Goal: Task Accomplishment & Management: Manage account settings

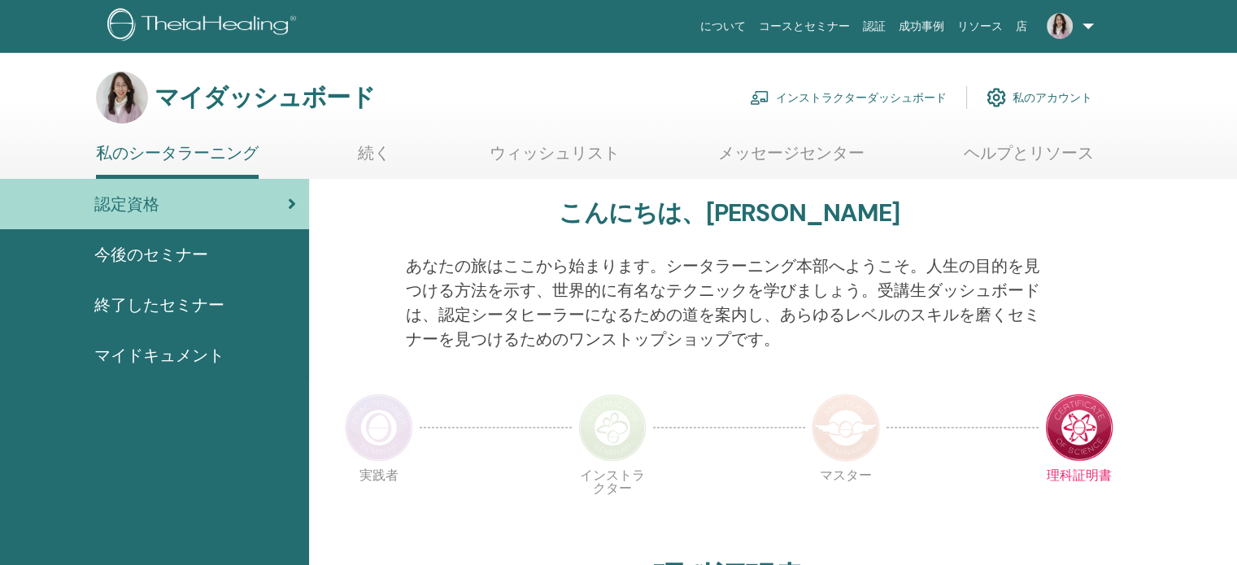
click at [826, 97] on font "インストラクターダッシュボード" at bounding box center [861, 98] width 171 height 15
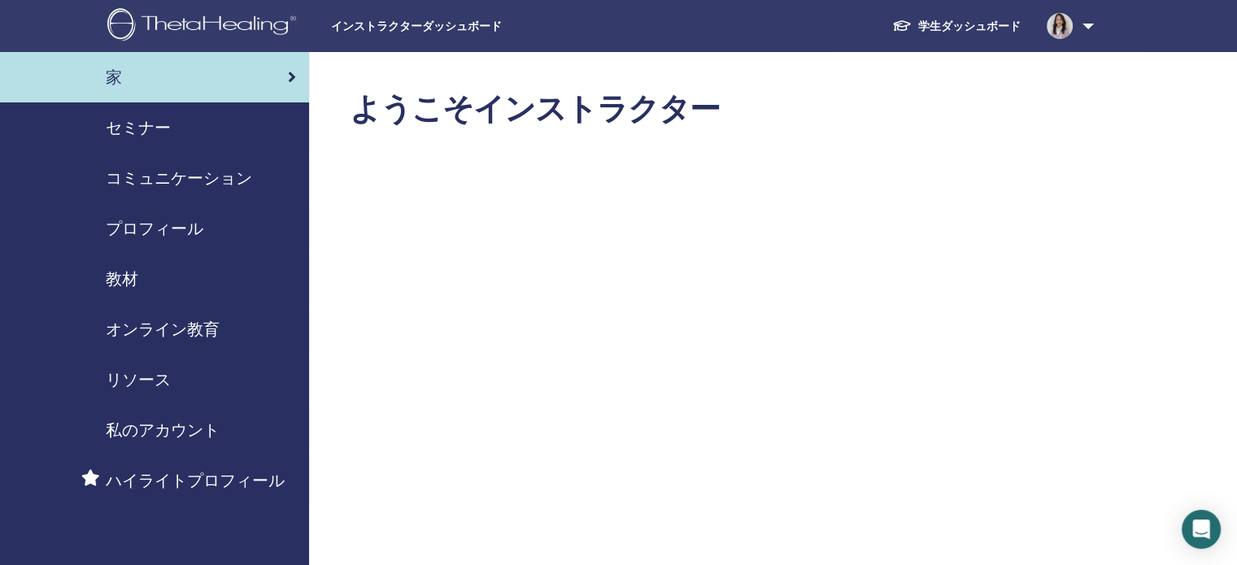
click at [176, 121] on div "セミナー" at bounding box center [154, 127] width 283 height 24
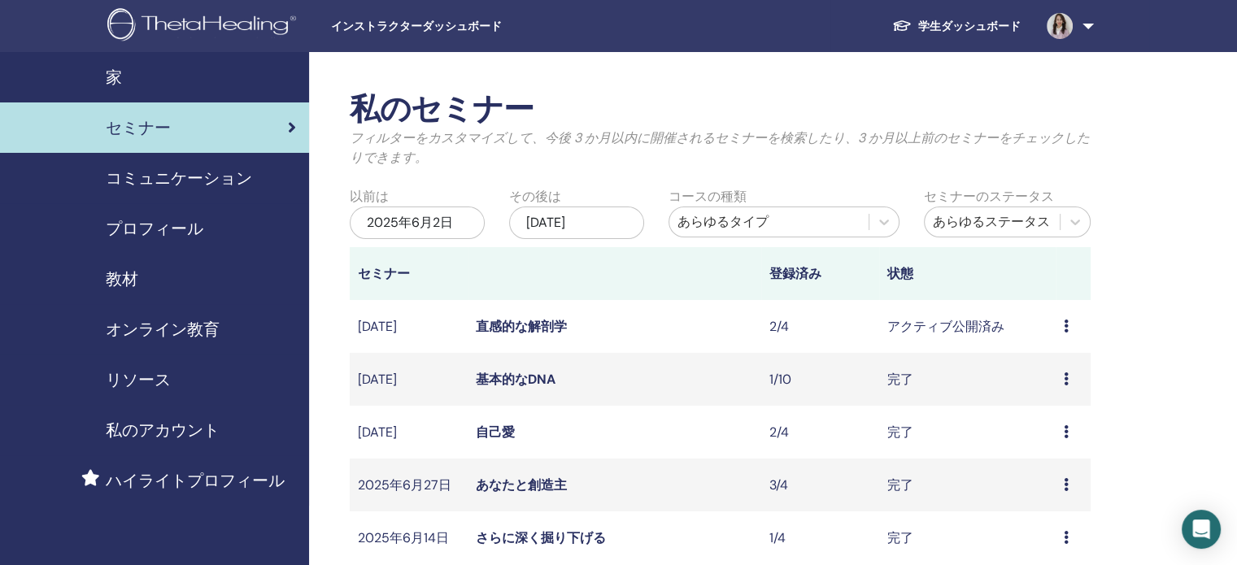
click at [461, 221] on div "2025年6月2日" at bounding box center [417, 223] width 135 height 33
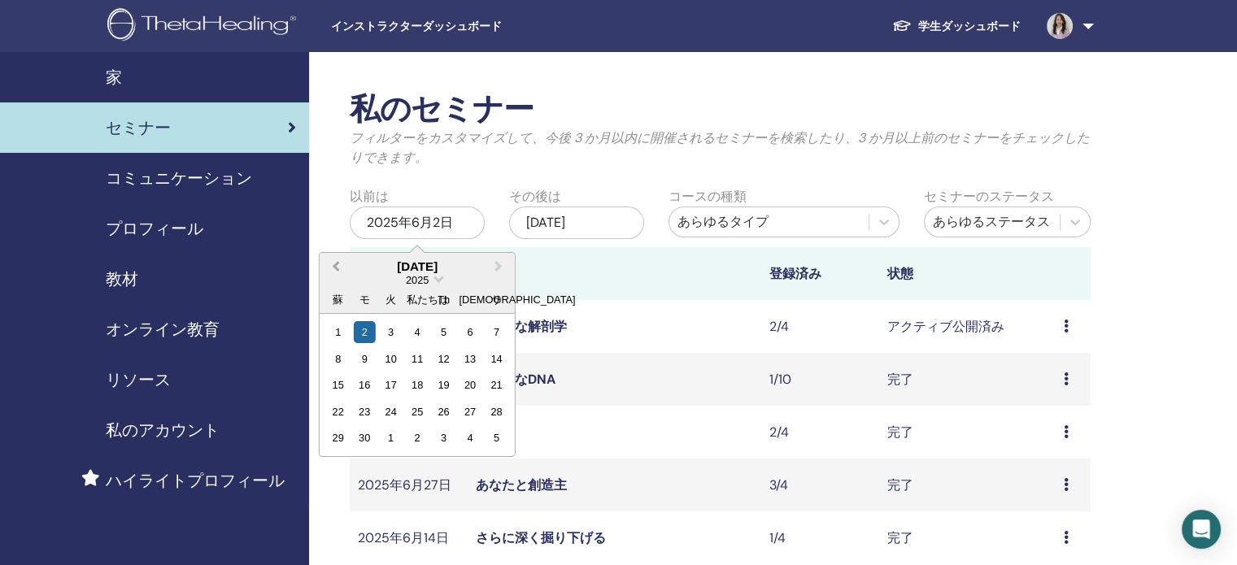
click at [329, 268] on button "前月" at bounding box center [334, 268] width 26 height 26
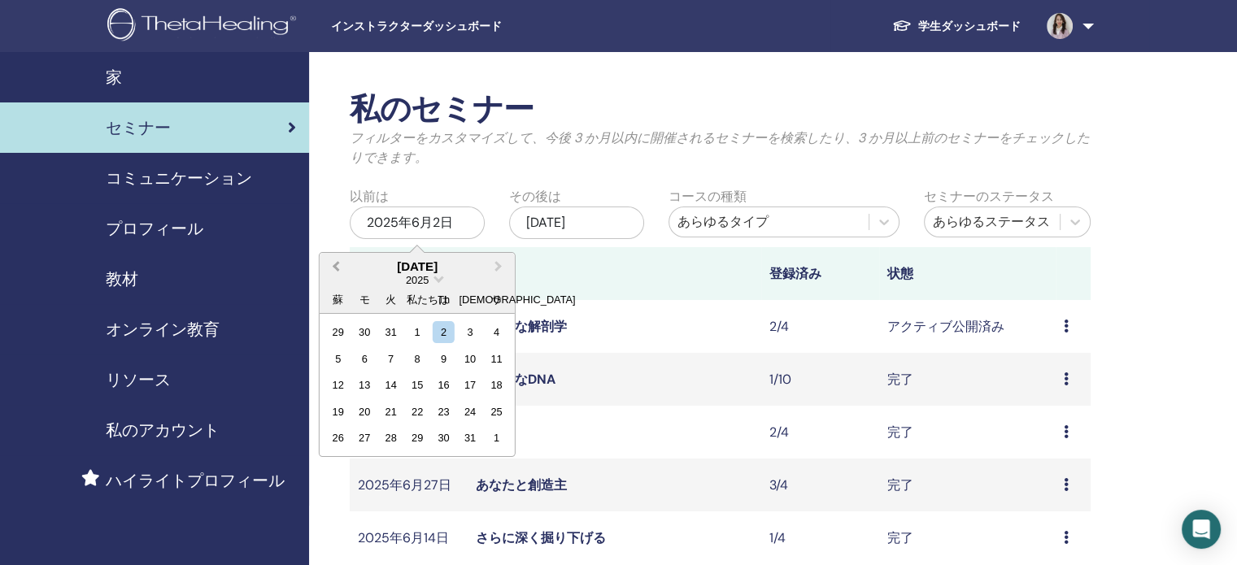
click at [329, 268] on button "前月" at bounding box center [334, 268] width 26 height 26
click at [338, 332] on div "1" at bounding box center [338, 332] width 22 height 22
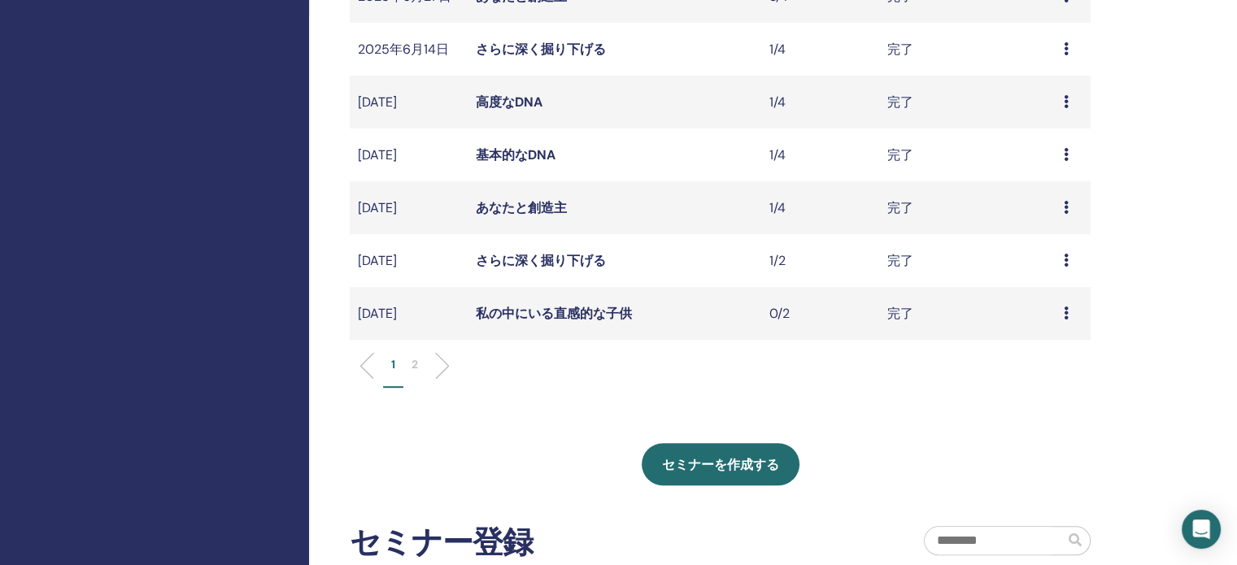
scroll to position [473, 0]
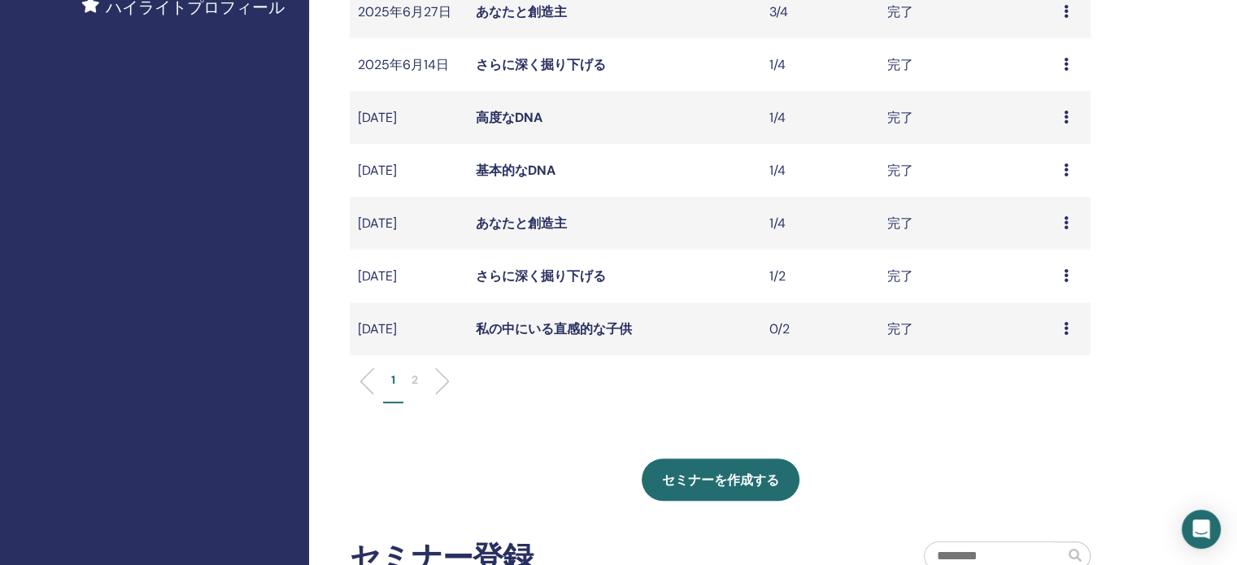
click at [414, 370] on div "1 2" at bounding box center [720, 387] width 765 height 64
click at [416, 381] on font "2" at bounding box center [415, 379] width 7 height 15
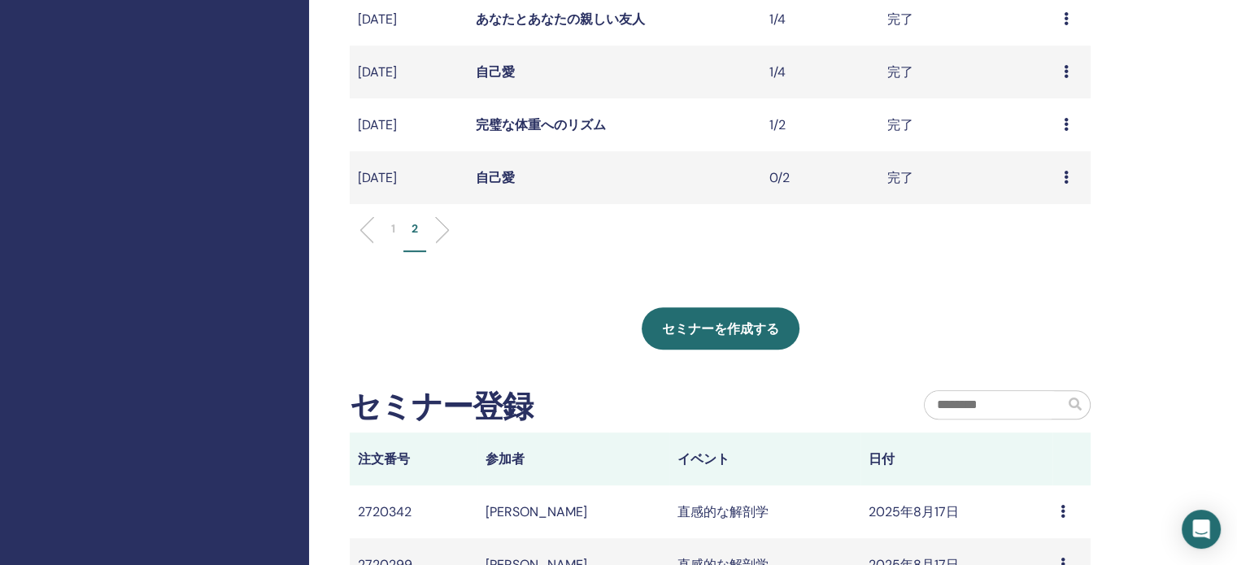
scroll to position [616, 0]
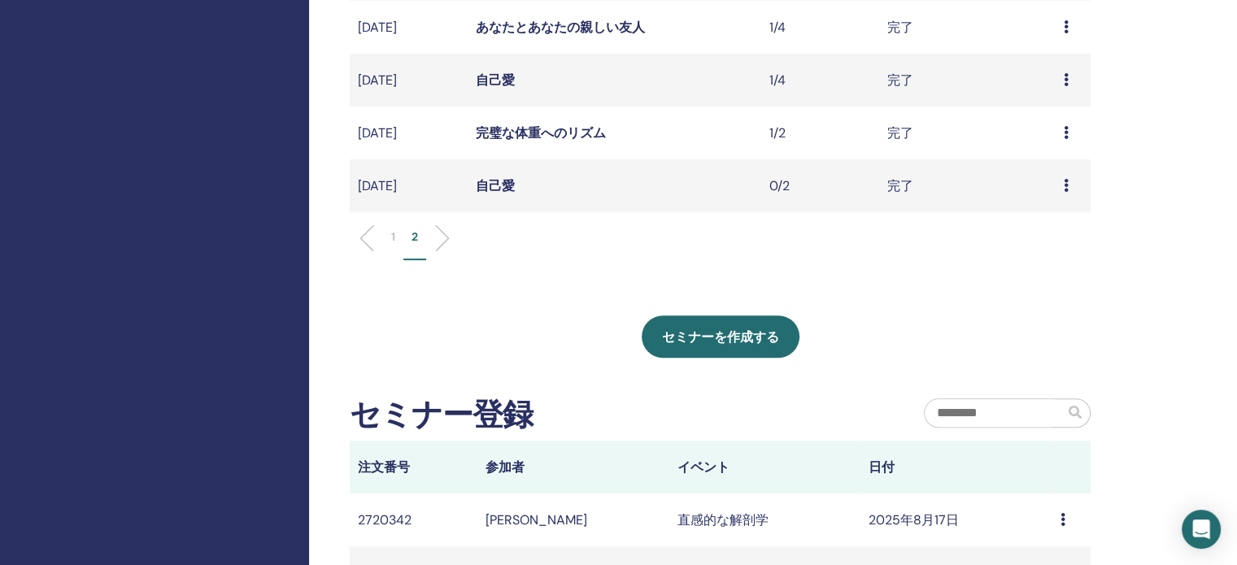
click at [391, 233] on font "1" at bounding box center [393, 236] width 4 height 15
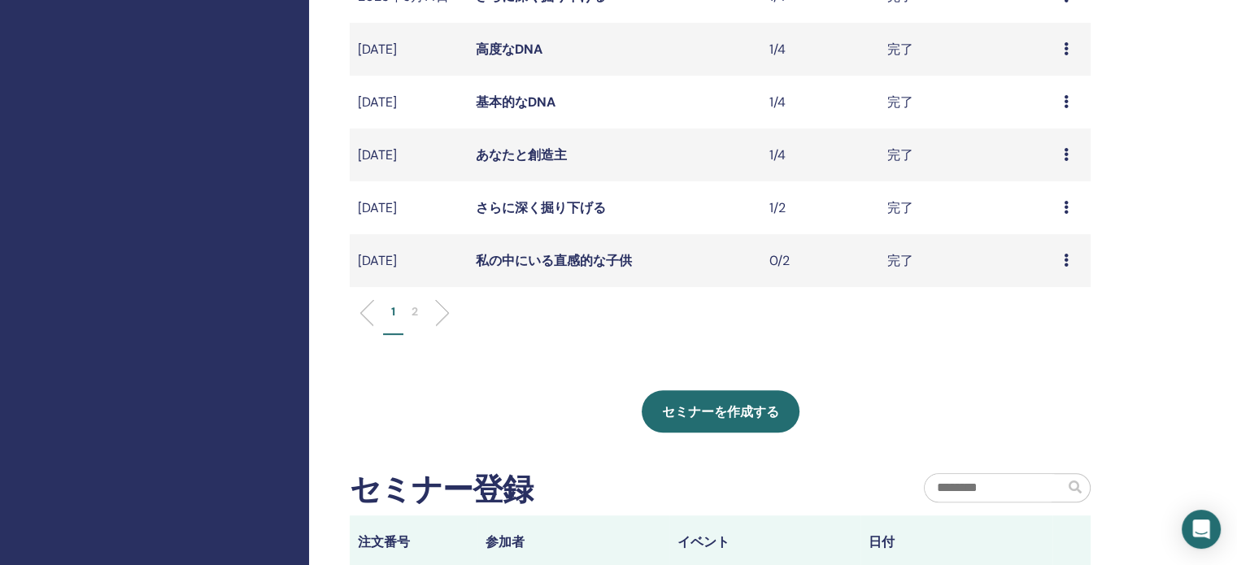
scroll to position [547, 0]
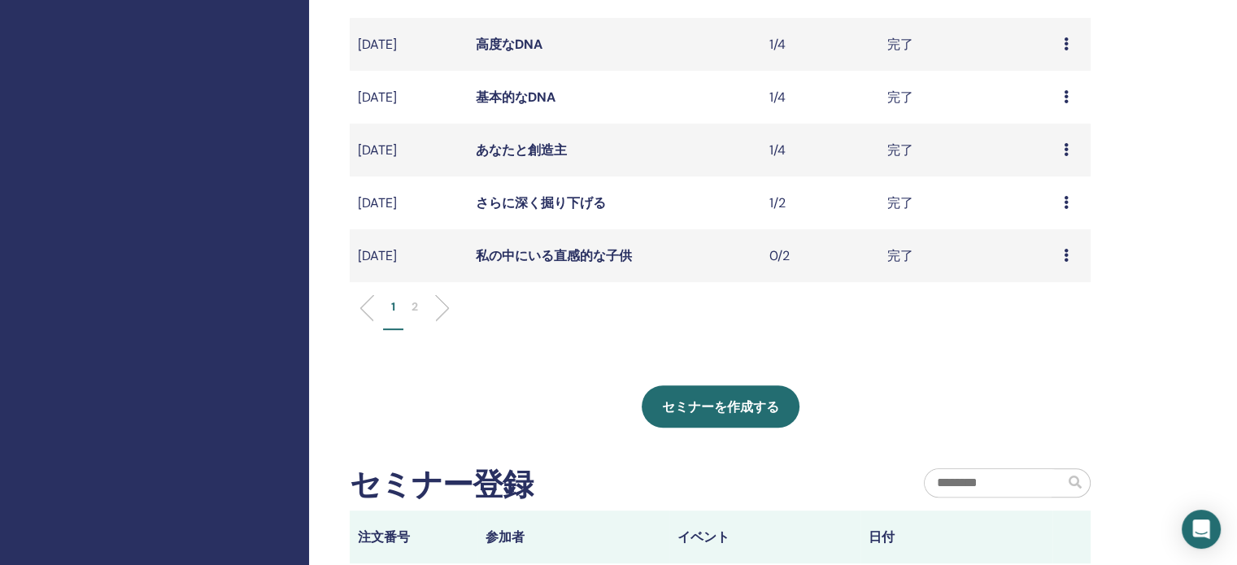
click at [412, 308] on font "2" at bounding box center [415, 306] width 7 height 15
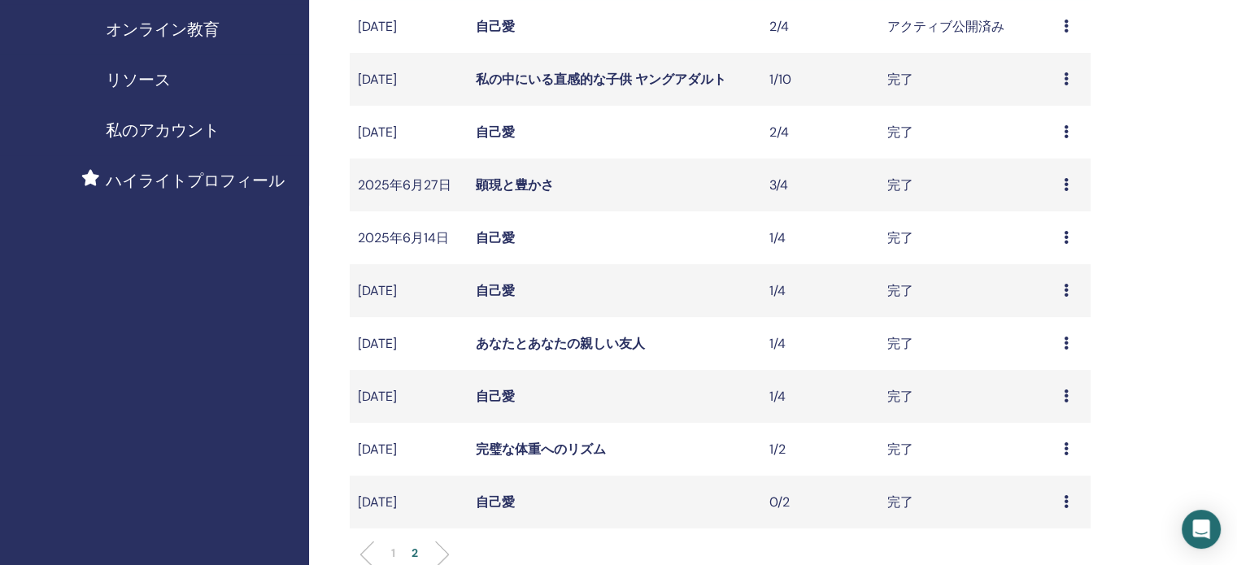
scroll to position [305, 0]
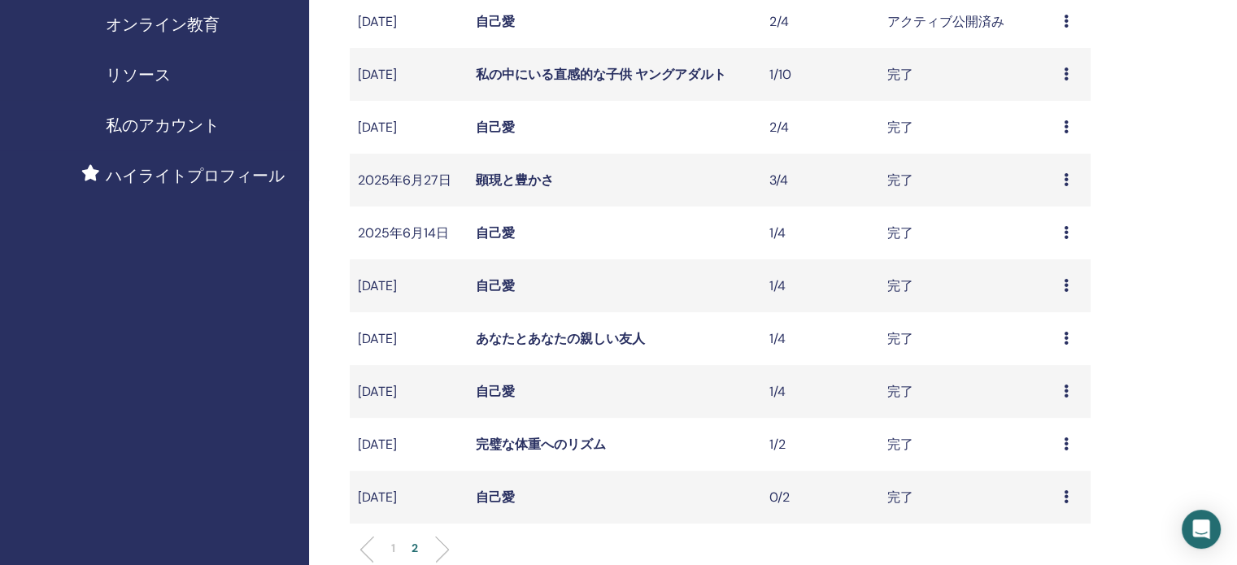
click at [489, 130] on font "自己愛" at bounding box center [495, 127] width 39 height 17
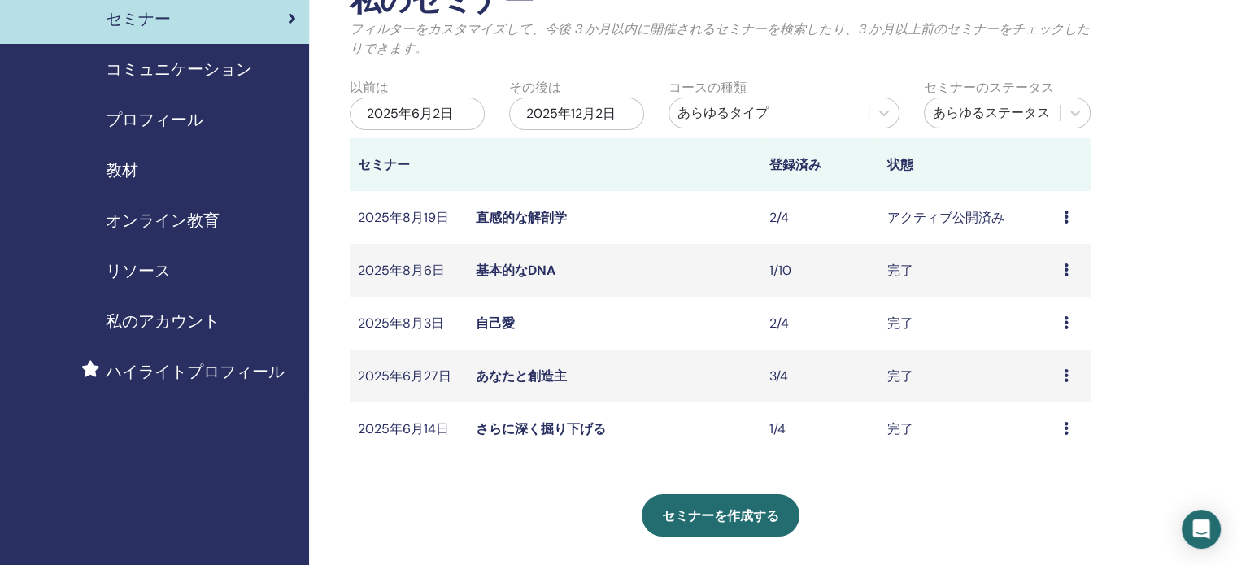
scroll to position [96, 0]
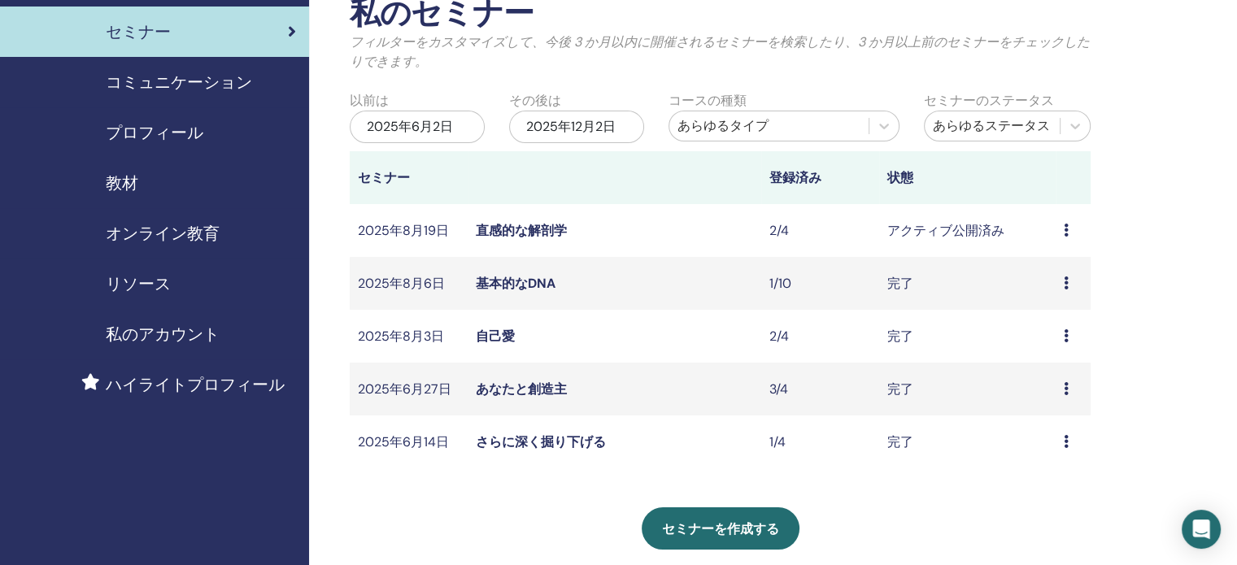
click at [468, 114] on div "2025年6月2日" at bounding box center [417, 127] width 135 height 33
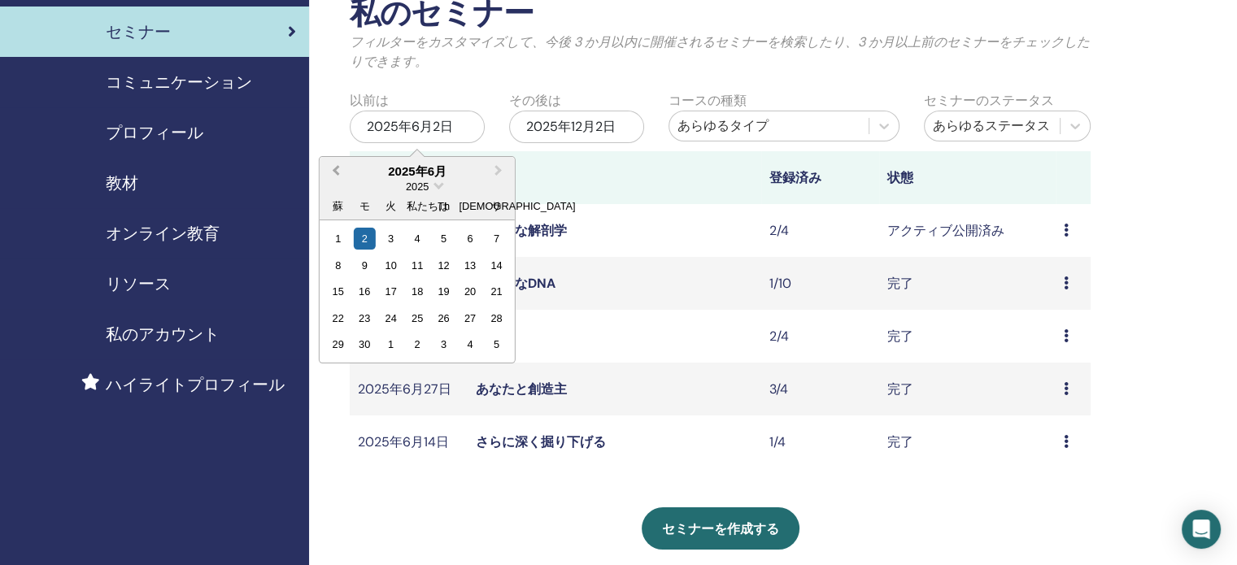
click at [336, 170] on span "前月" at bounding box center [336, 170] width 0 height 17
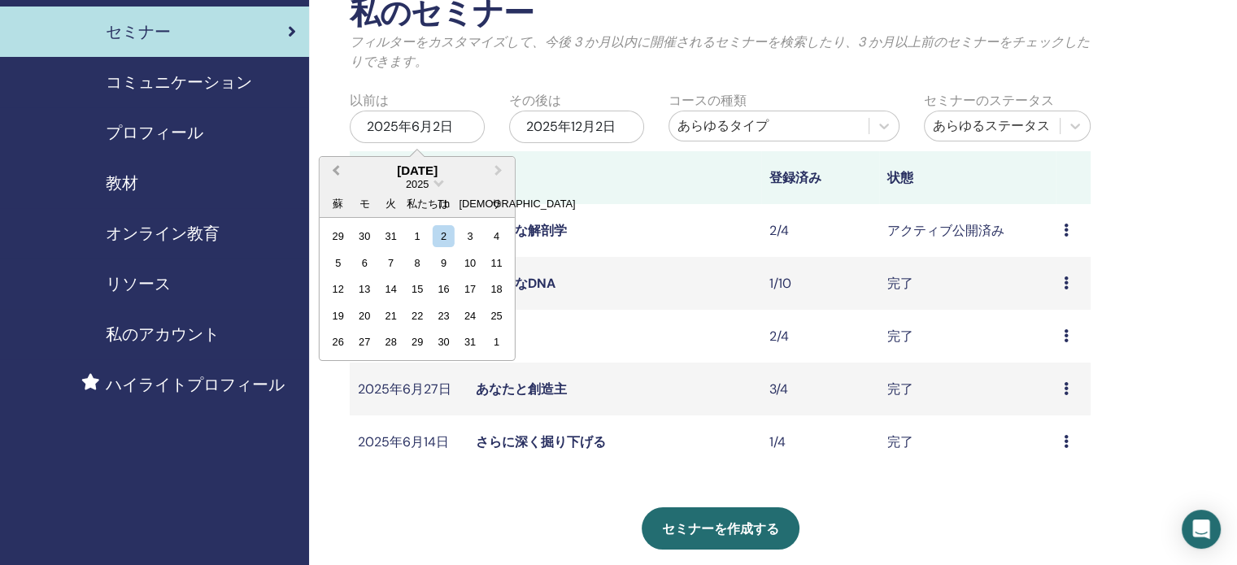
click at [336, 170] on span "前月" at bounding box center [336, 170] width 0 height 17
click at [342, 242] on div "1" at bounding box center [338, 236] width 22 height 22
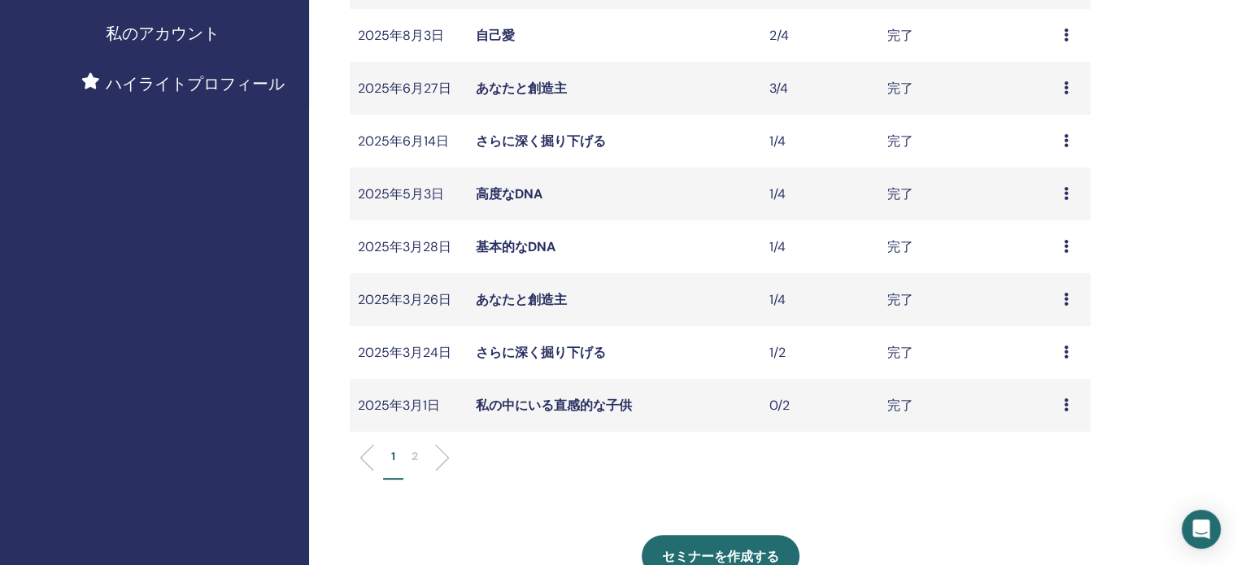
scroll to position [399, 0]
click at [416, 458] on font "2" at bounding box center [415, 454] width 7 height 15
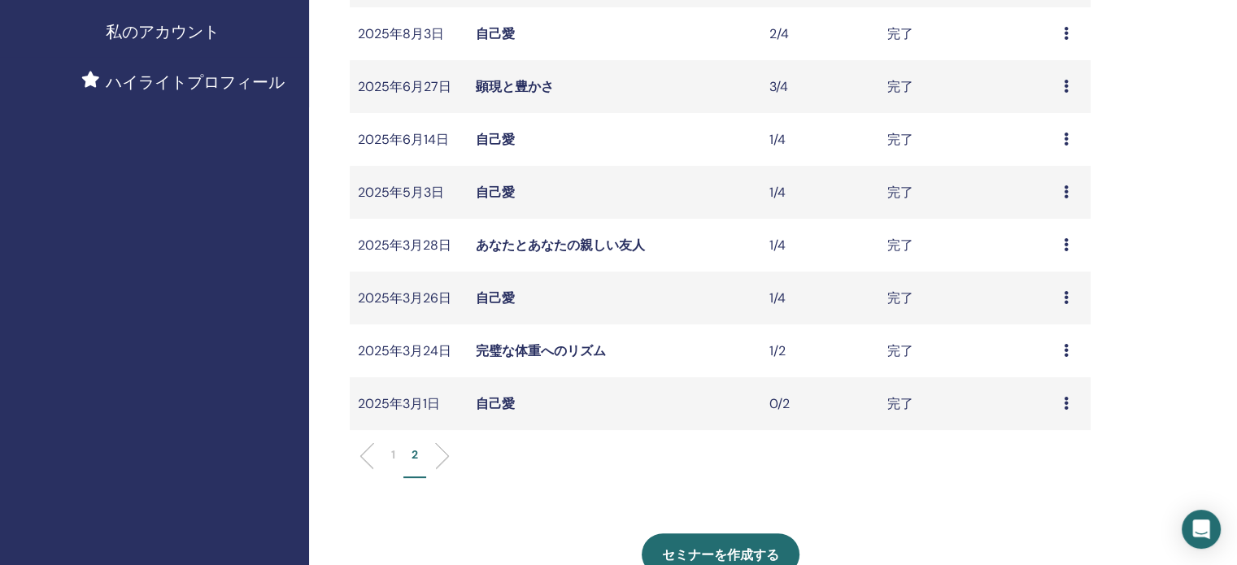
click at [495, 294] on font "自己愛" at bounding box center [495, 298] width 39 height 17
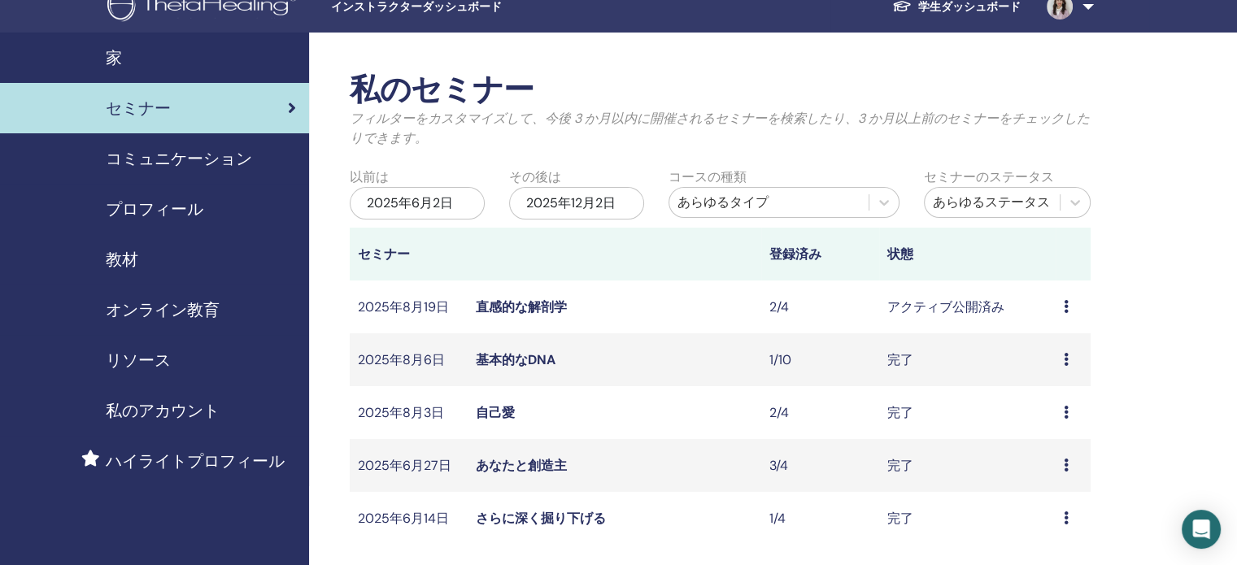
scroll to position [21, 0]
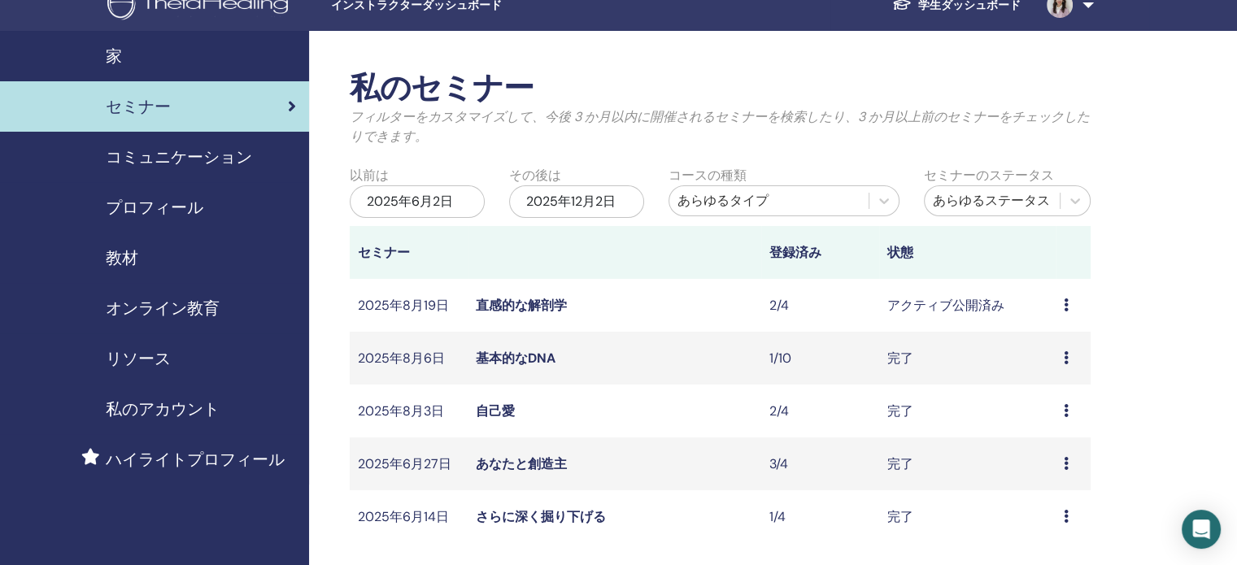
click at [455, 194] on div "2025年6月2日" at bounding box center [417, 201] width 135 height 33
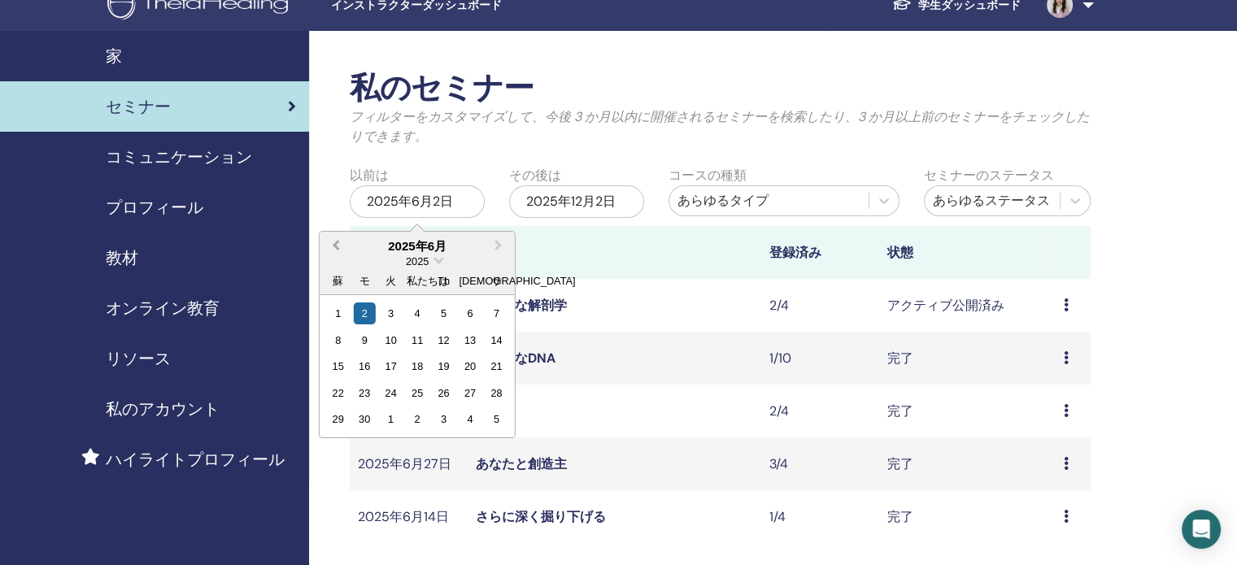
click at [342, 249] on button "前月" at bounding box center [334, 246] width 26 height 26
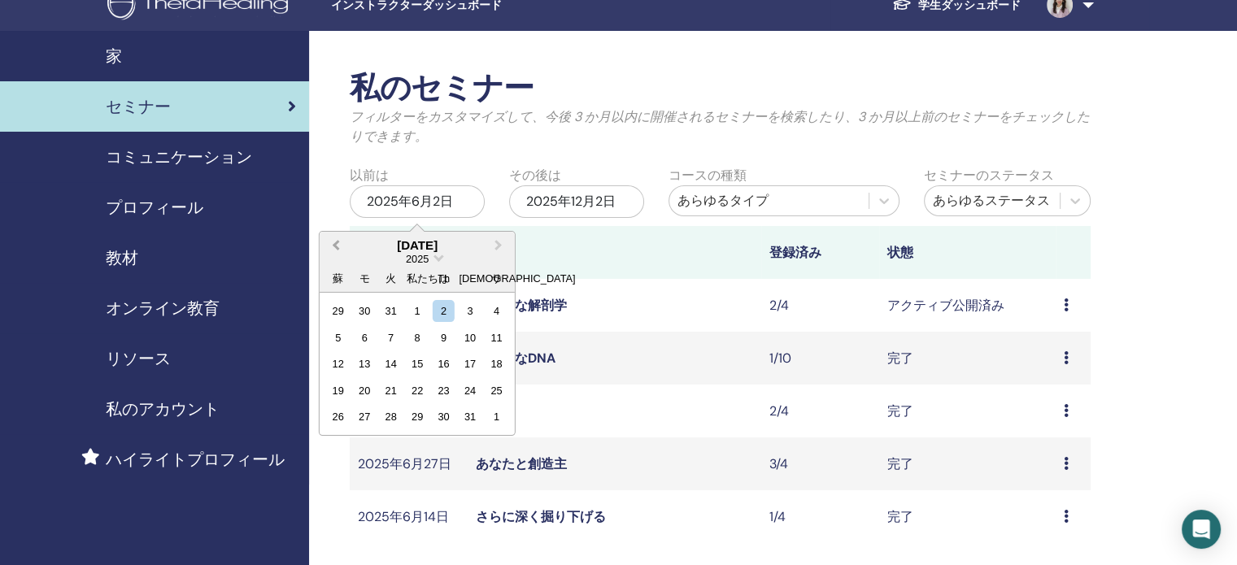
click at [342, 249] on button "前月" at bounding box center [334, 246] width 26 height 26
click at [342, 307] on div "1" at bounding box center [338, 311] width 22 height 22
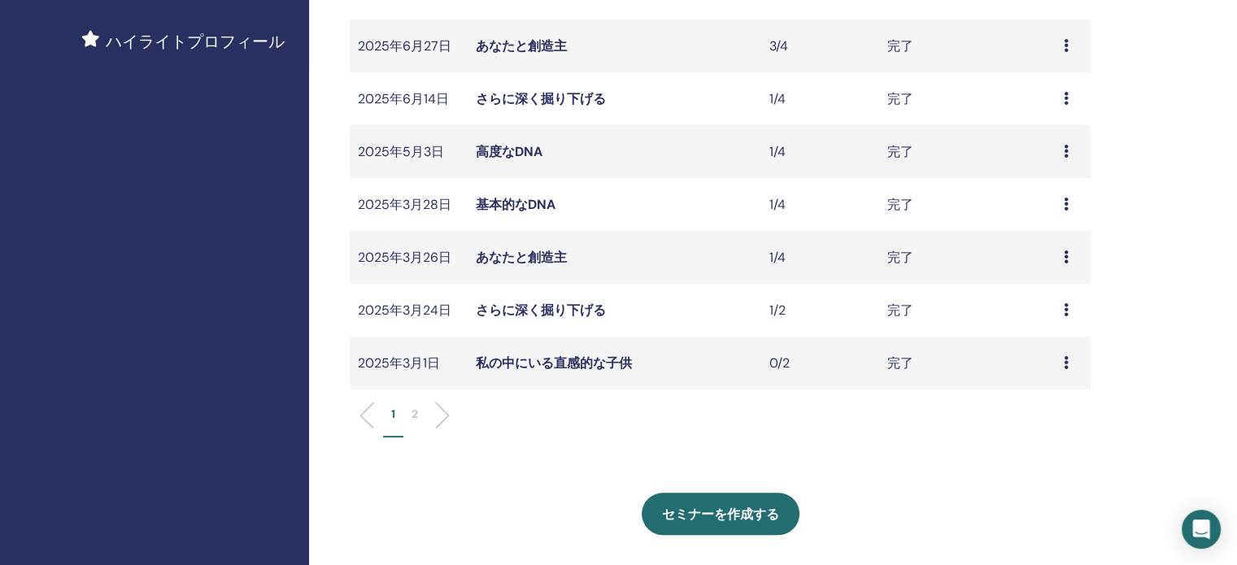
scroll to position [431, 0]
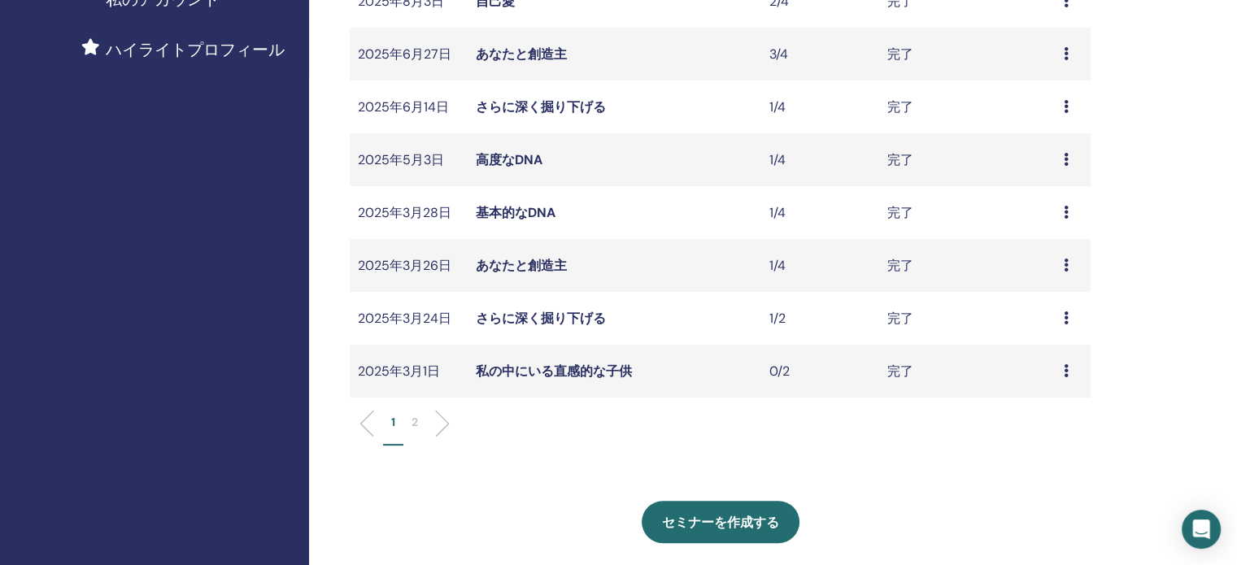
click at [425, 421] on li at bounding box center [436, 424] width 28 height 28
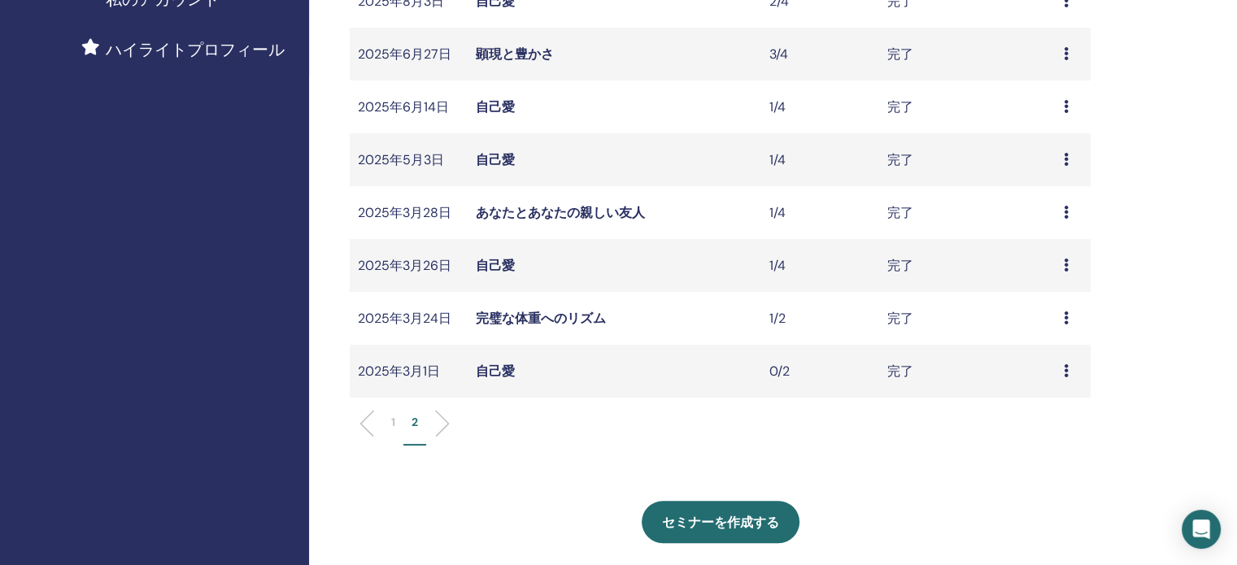
click at [501, 368] on font "自己愛" at bounding box center [495, 371] width 39 height 17
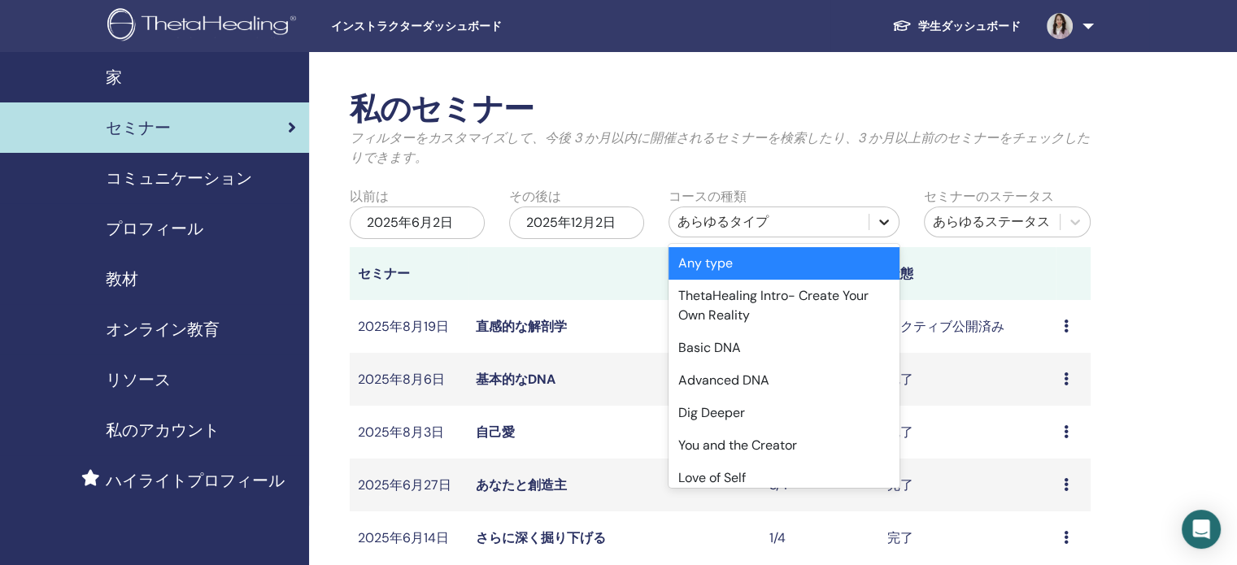
click at [887, 220] on icon at bounding box center [884, 223] width 10 height 6
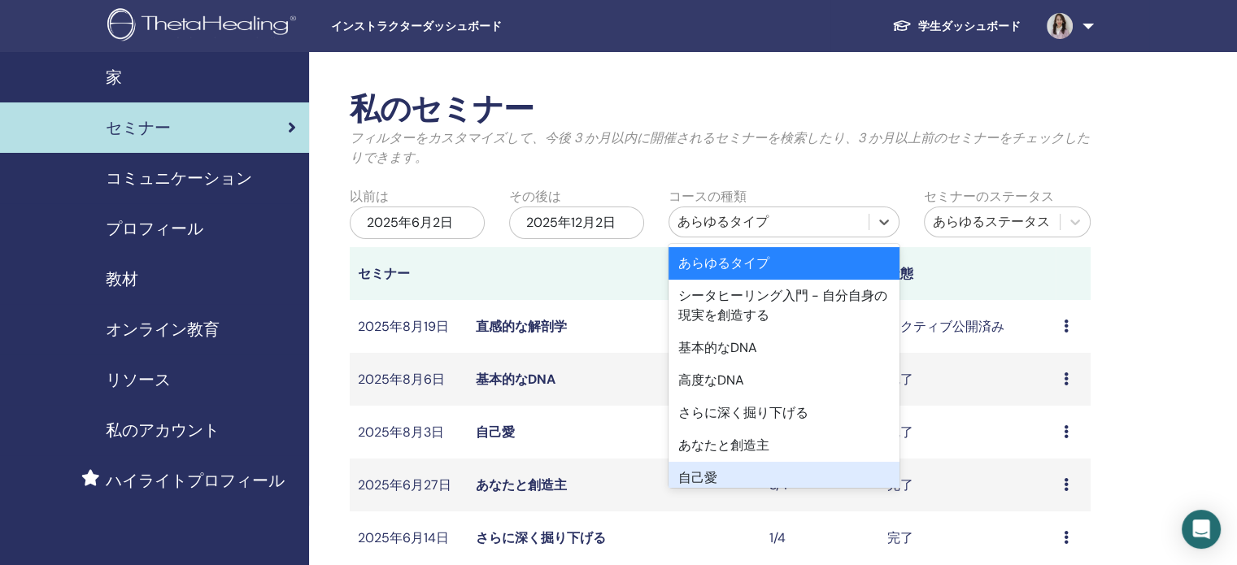
click at [712, 478] on font "自己愛" at bounding box center [697, 477] width 39 height 17
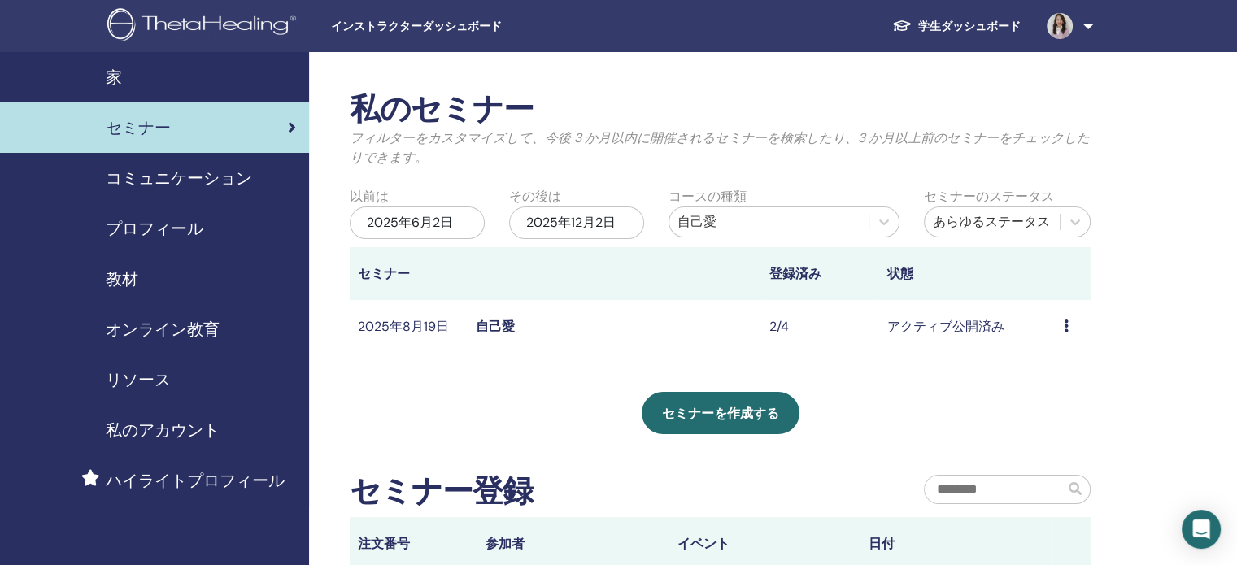
click at [493, 323] on font "自己愛" at bounding box center [495, 326] width 39 height 17
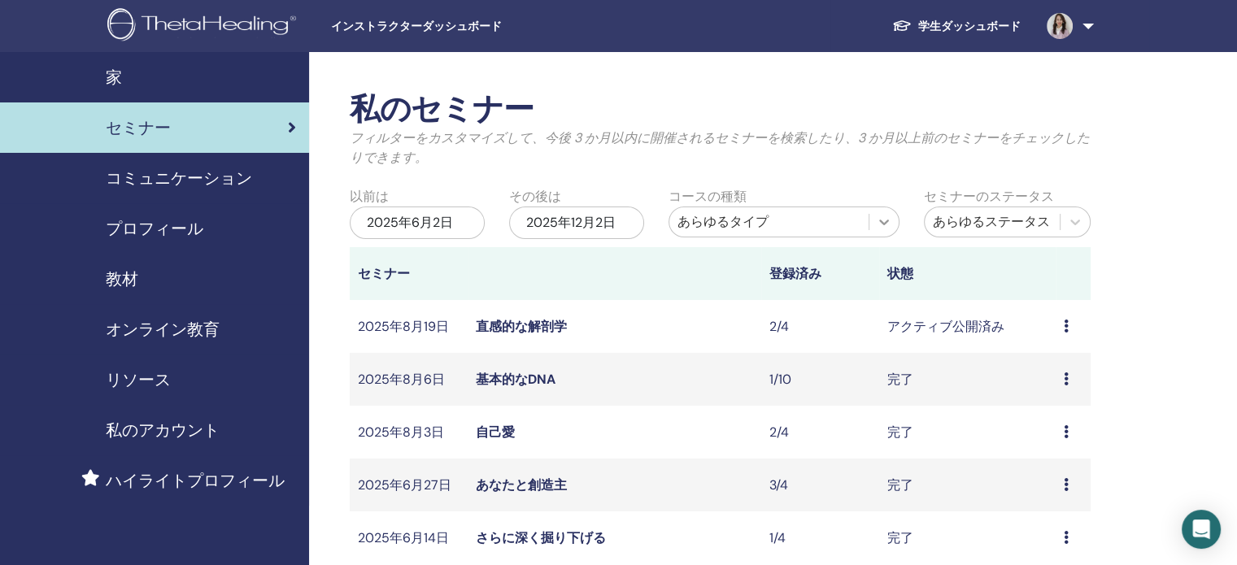
click at [888, 227] on icon at bounding box center [884, 222] width 16 height 16
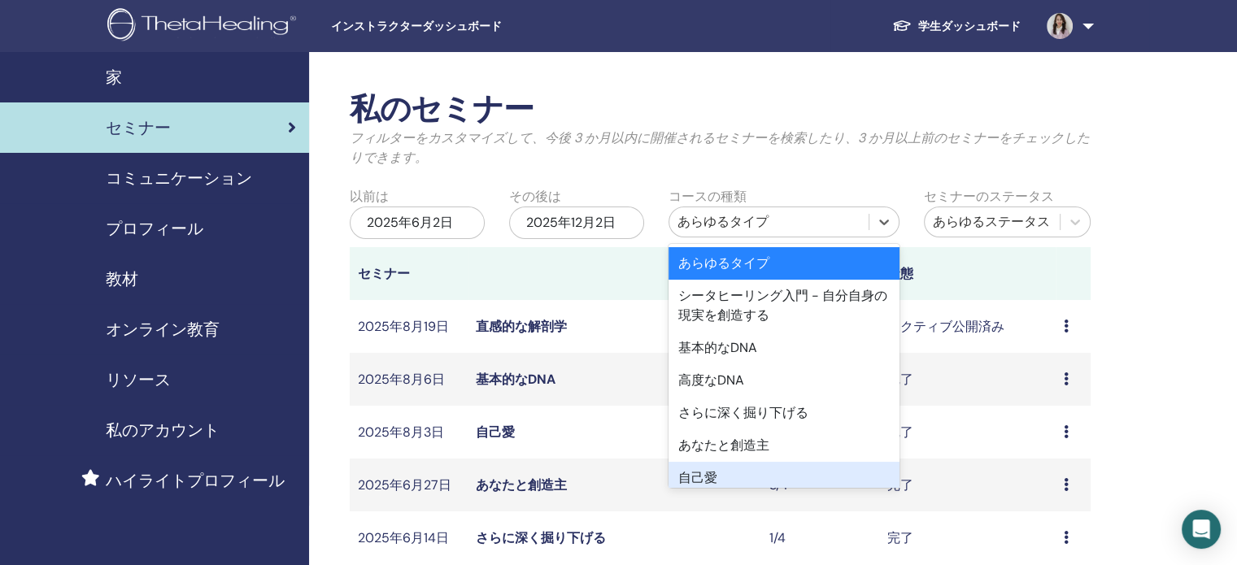
click at [703, 471] on font "自己愛" at bounding box center [697, 477] width 39 height 17
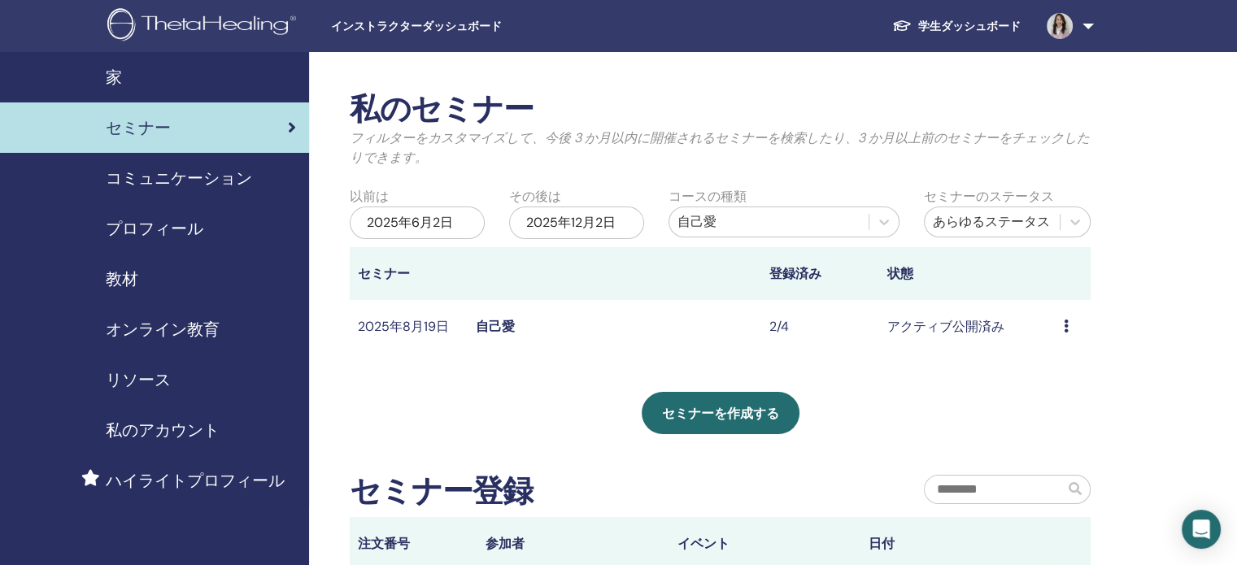
click at [458, 217] on div "2025年6月2日" at bounding box center [417, 223] width 135 height 33
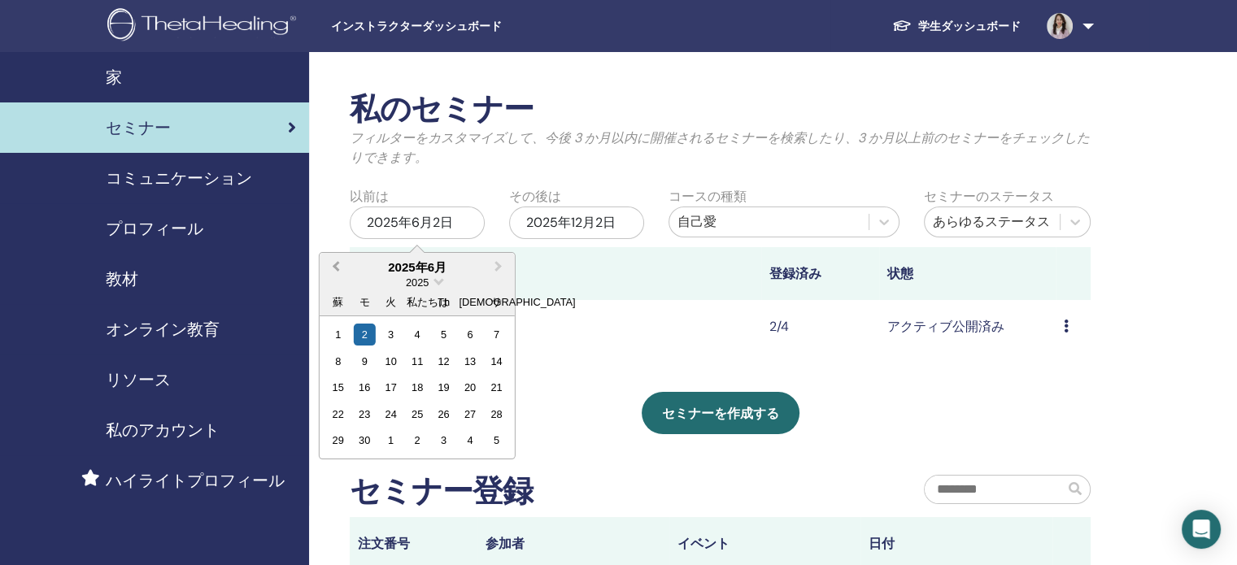
click at [336, 272] on button "前月" at bounding box center [334, 268] width 26 height 26
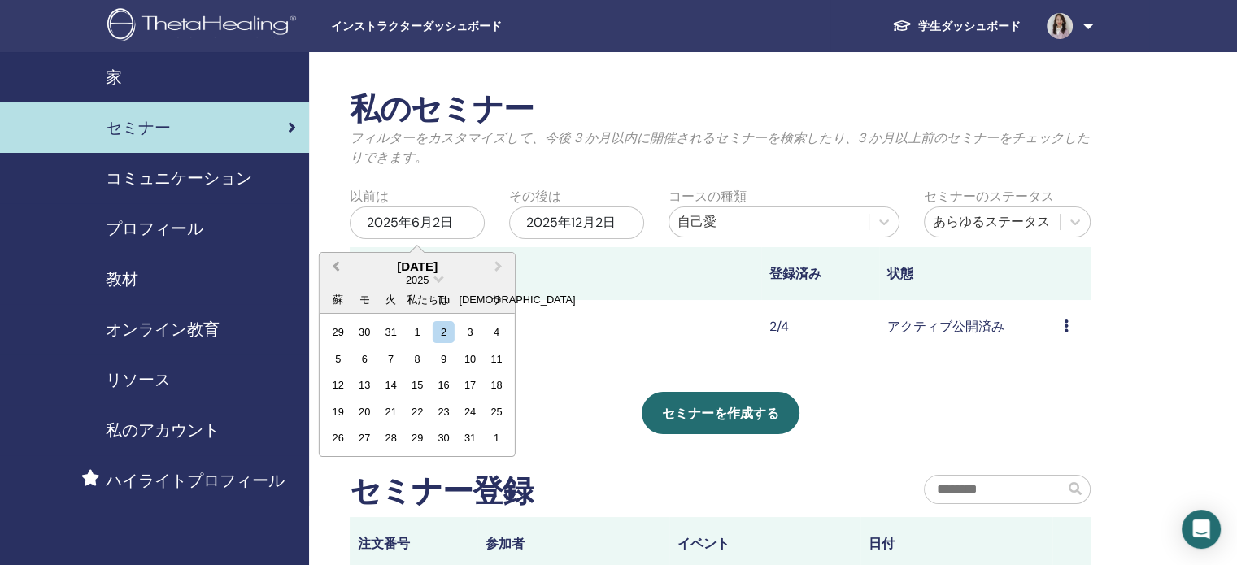
click at [336, 272] on button "前月" at bounding box center [334, 268] width 26 height 26
click at [336, 337] on div "1" at bounding box center [338, 332] width 22 height 22
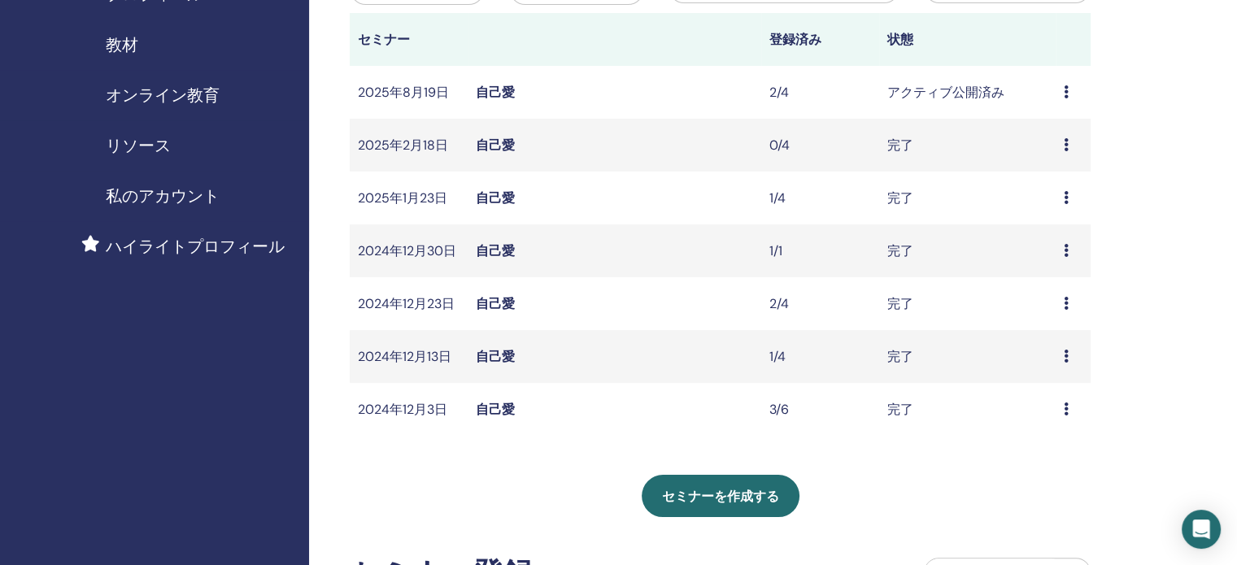
scroll to position [217, 0]
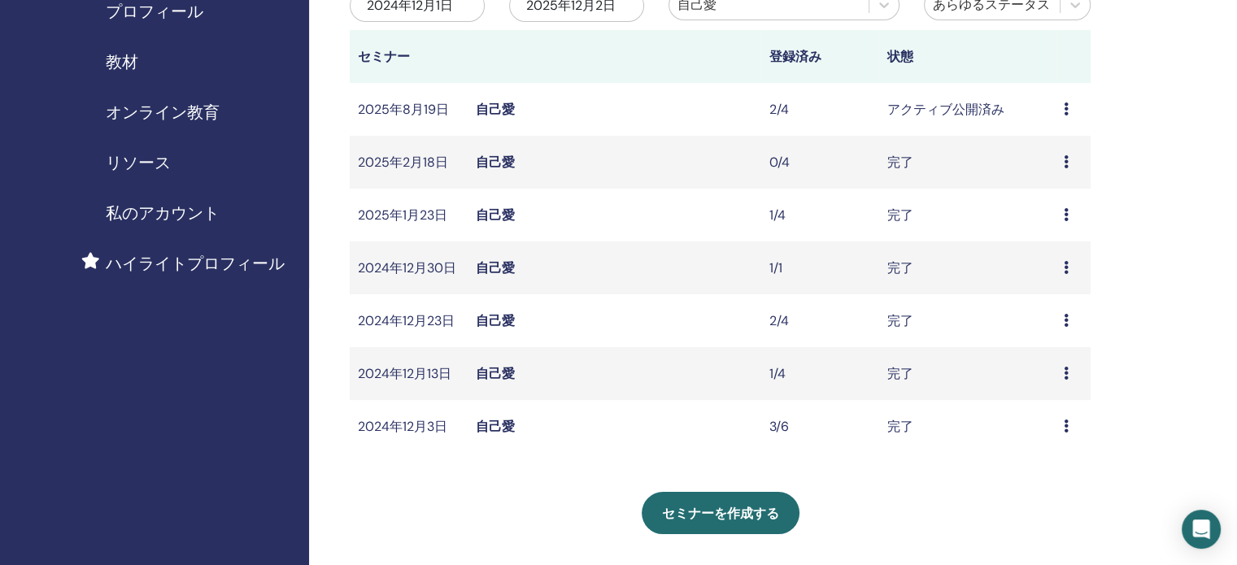
click at [503, 316] on font "自己愛" at bounding box center [495, 320] width 39 height 17
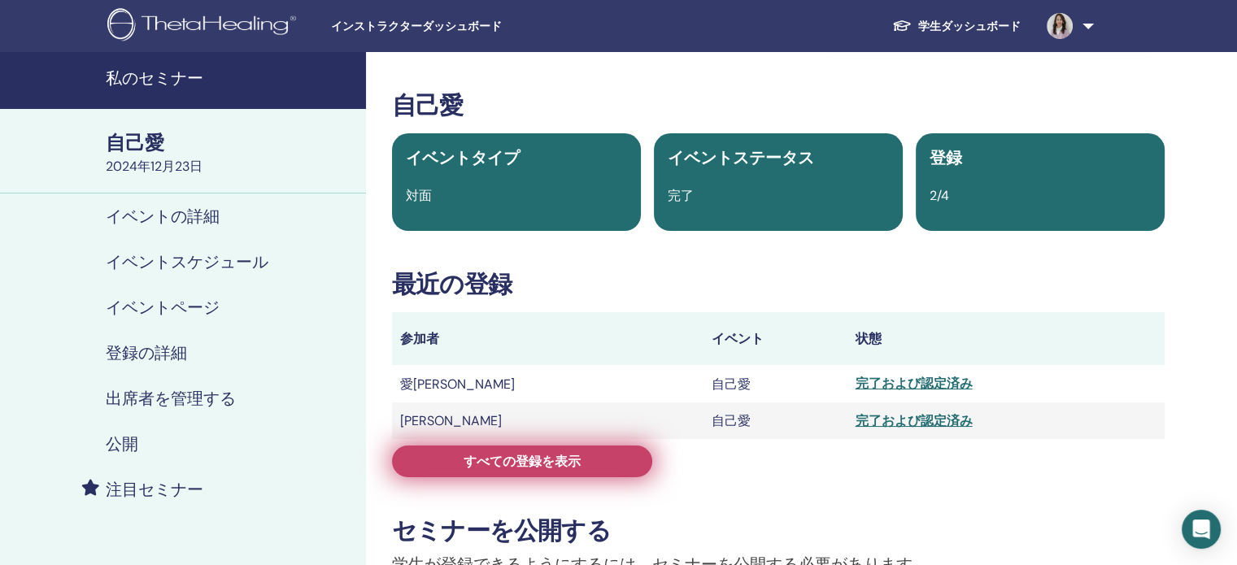
click at [496, 466] on font "すべての登録を表示" at bounding box center [522, 461] width 117 height 17
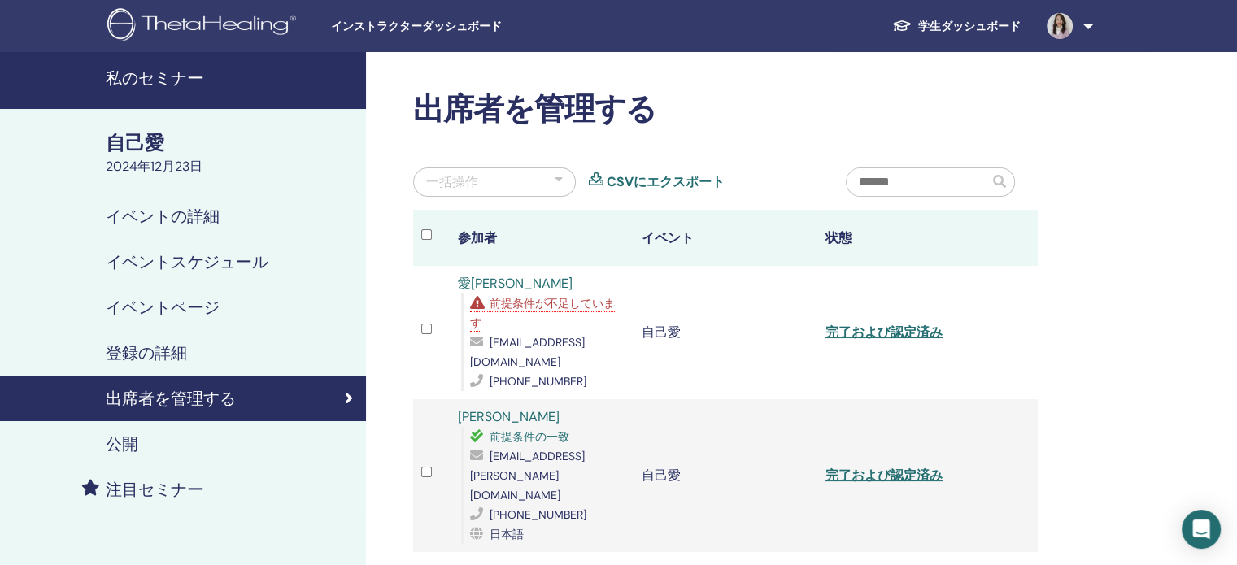
click at [481, 278] on font "愛[PERSON_NAME]" at bounding box center [515, 283] width 115 height 17
